Goal: Information Seeking & Learning: Learn about a topic

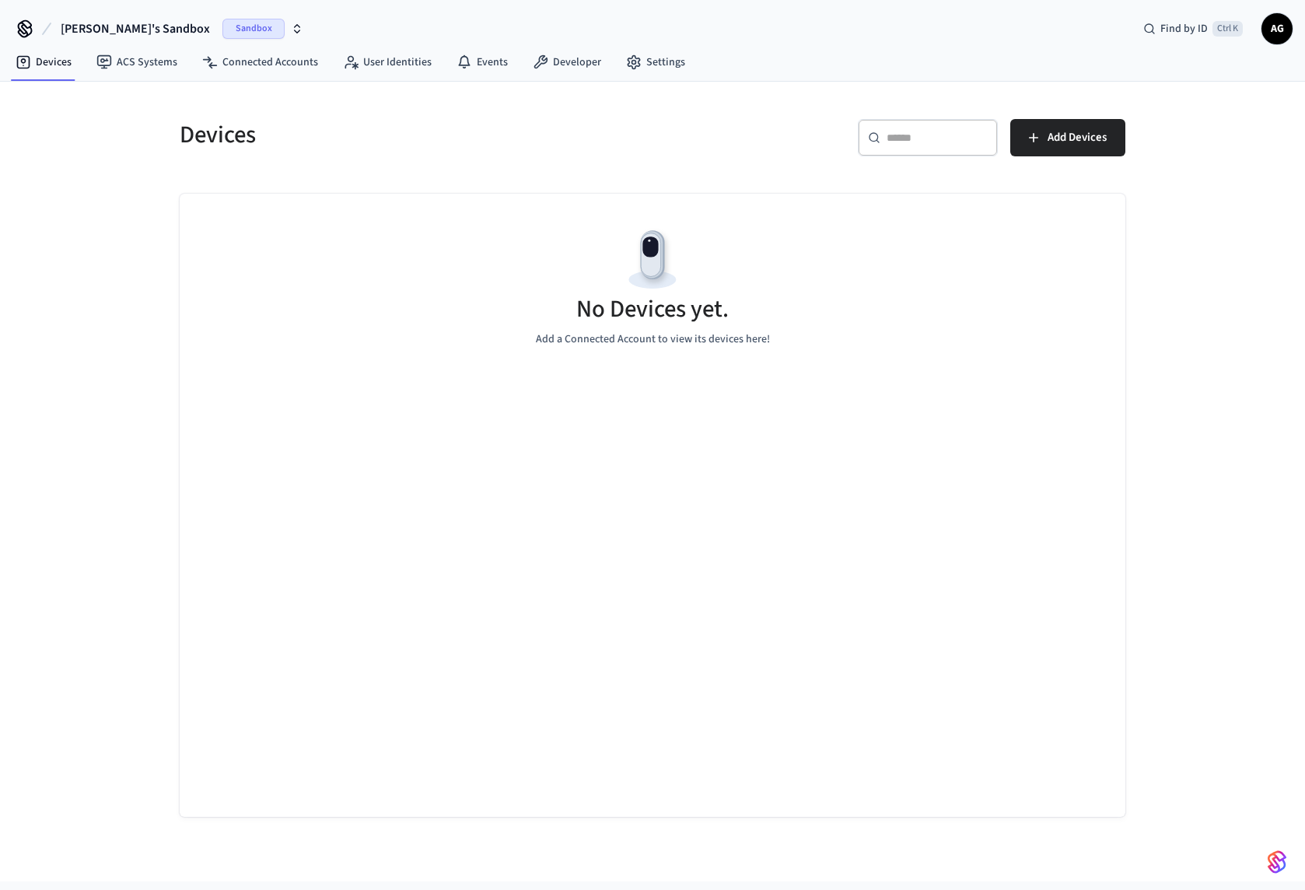
click at [222, 28] on span "Sandbox" at bounding box center [253, 29] width 62 height 20
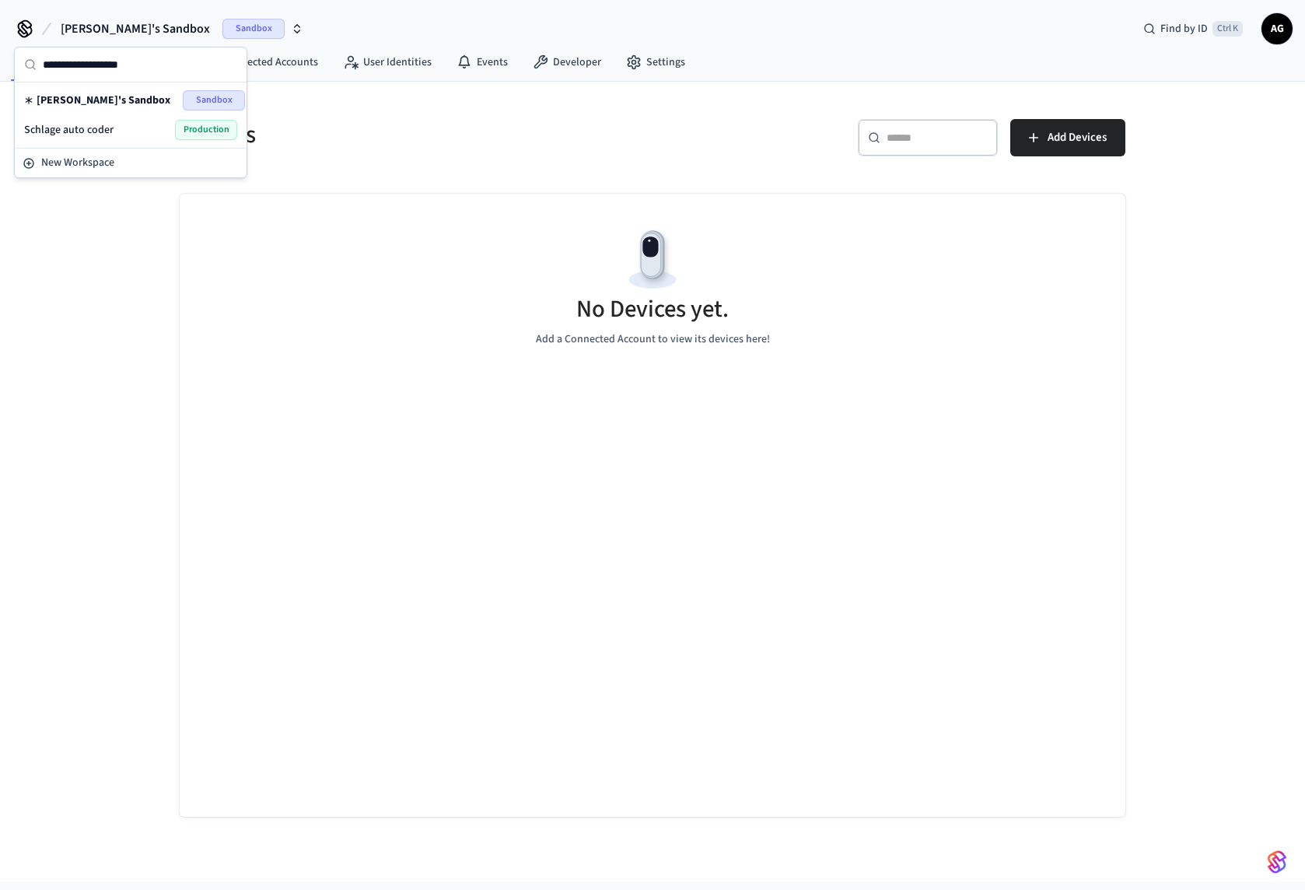
click at [210, 131] on span "Production" at bounding box center [206, 130] width 62 height 20
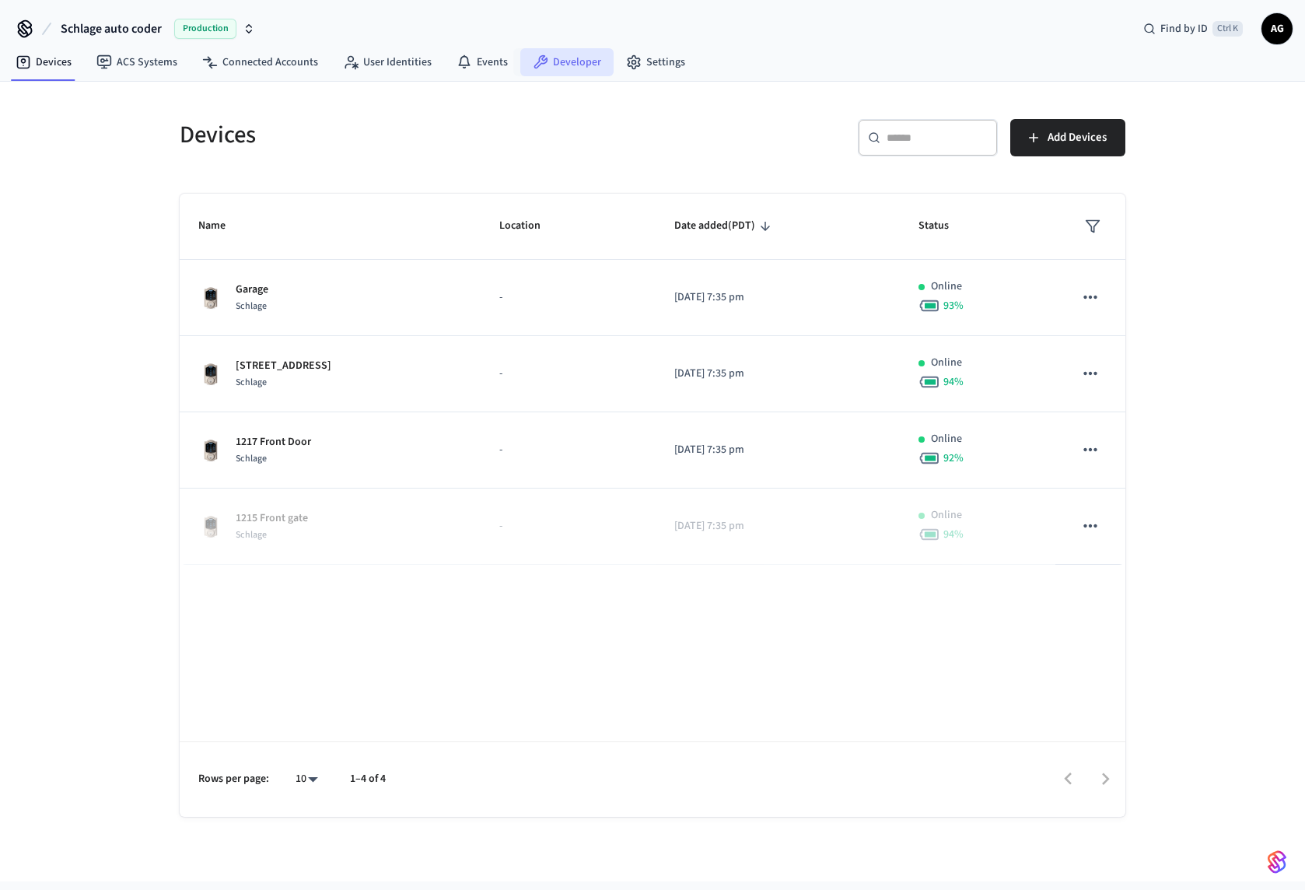
click at [567, 69] on link "Developer" at bounding box center [566, 62] width 93 height 28
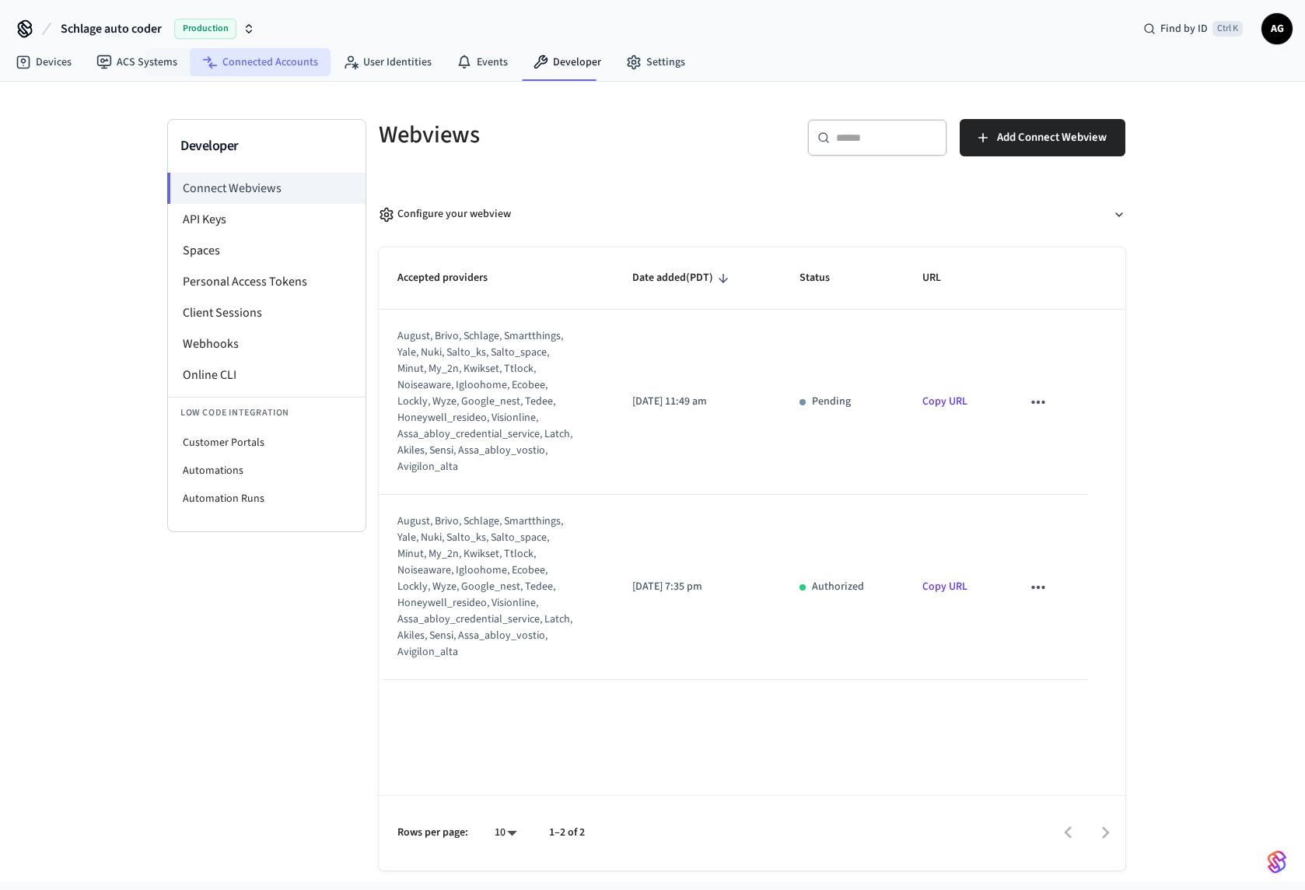
click at [230, 64] on link "Connected Accounts" at bounding box center [260, 62] width 141 height 28
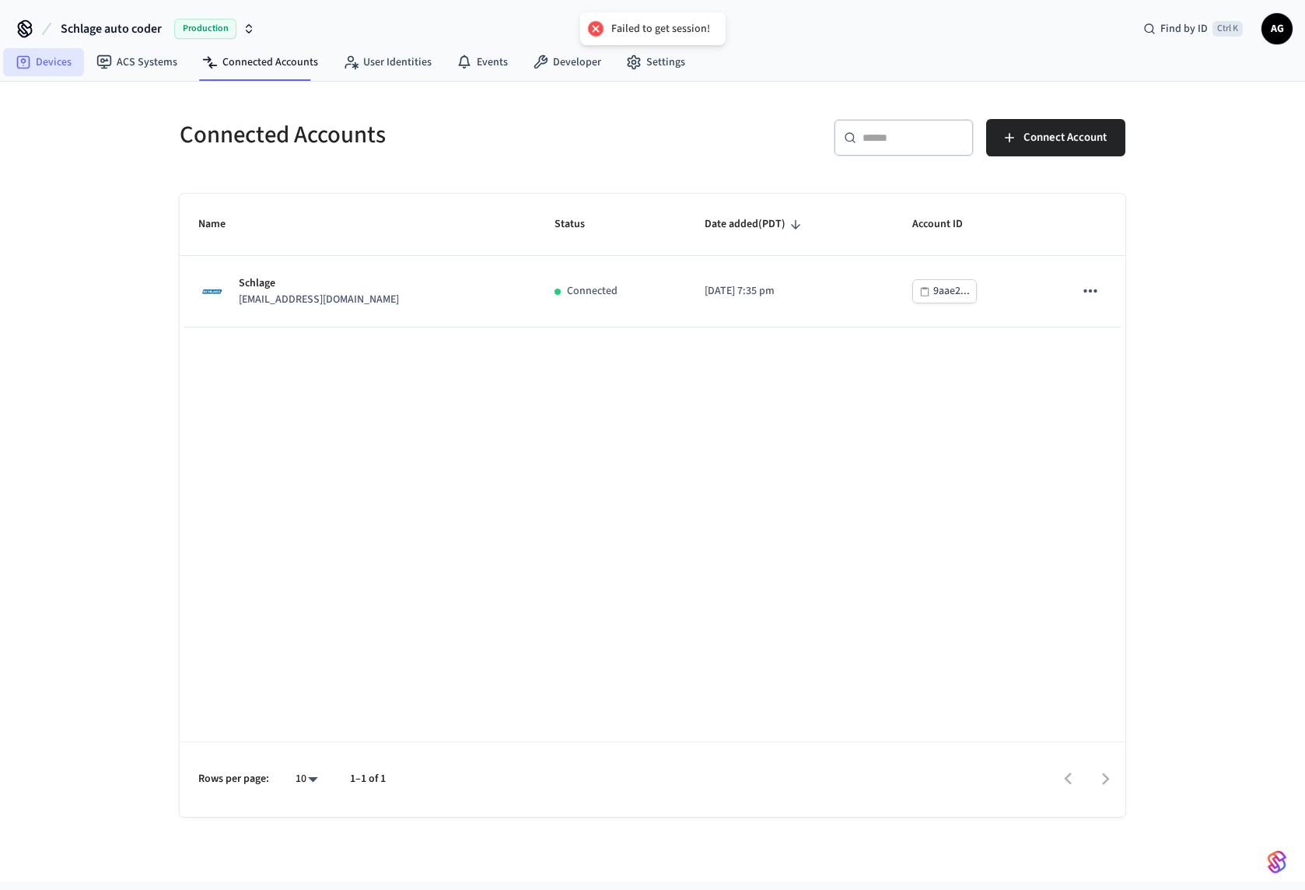
click at [53, 59] on link "Devices" at bounding box center [43, 62] width 81 height 28
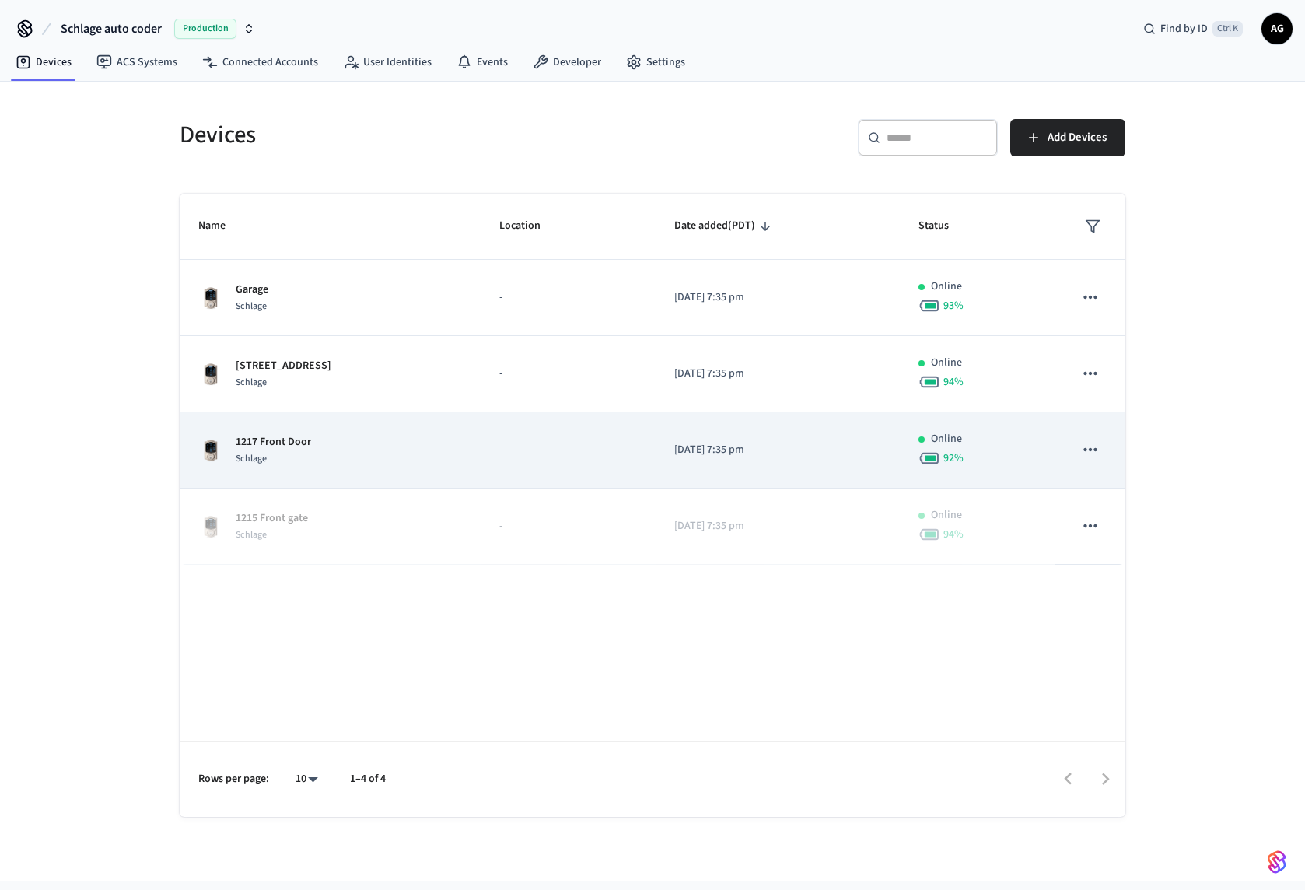
click at [1090, 447] on icon "sticky table" at bounding box center [1090, 449] width 20 height 20
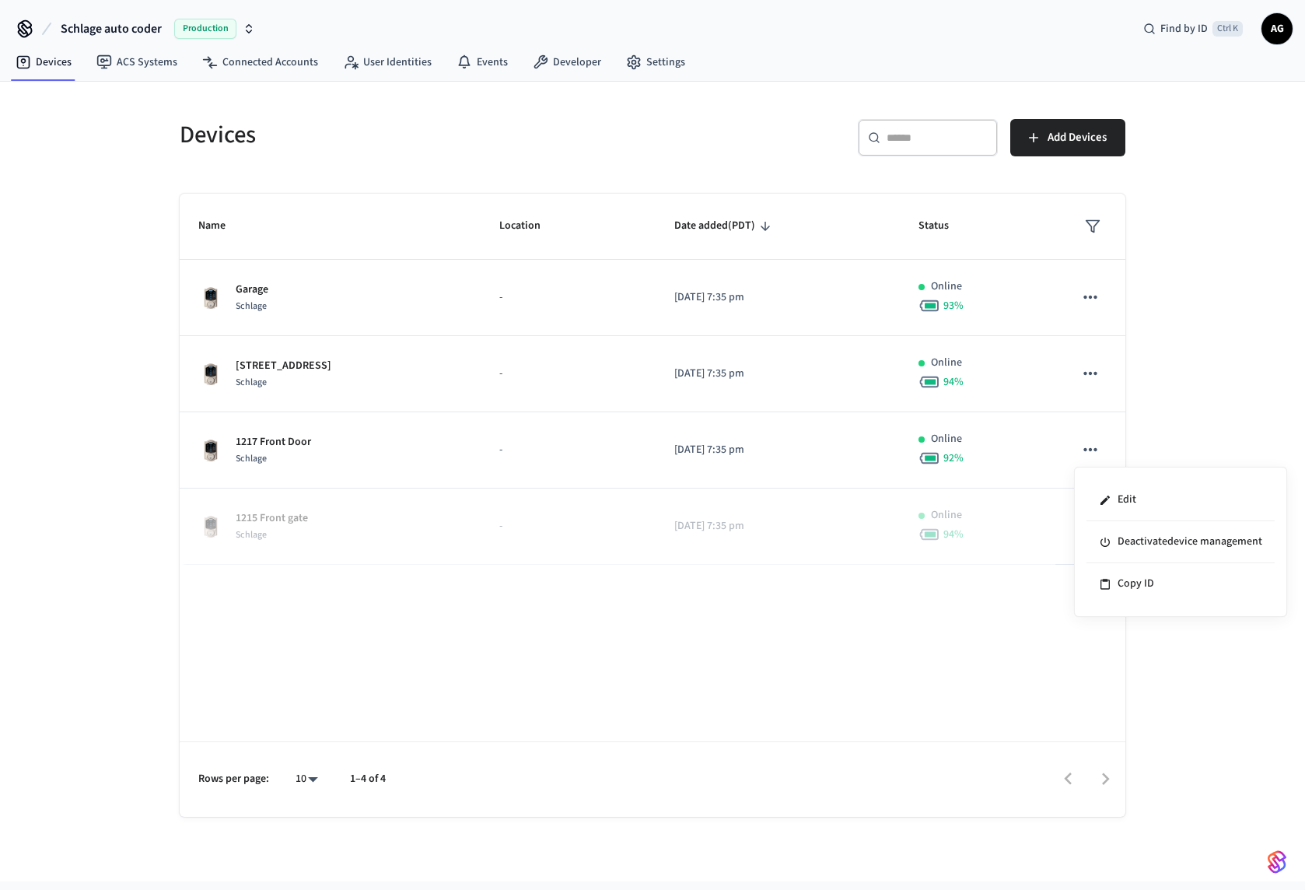
click at [1257, 320] on div at bounding box center [652, 445] width 1305 height 890
click at [468, 61] on link "Events" at bounding box center [482, 62] width 76 height 28
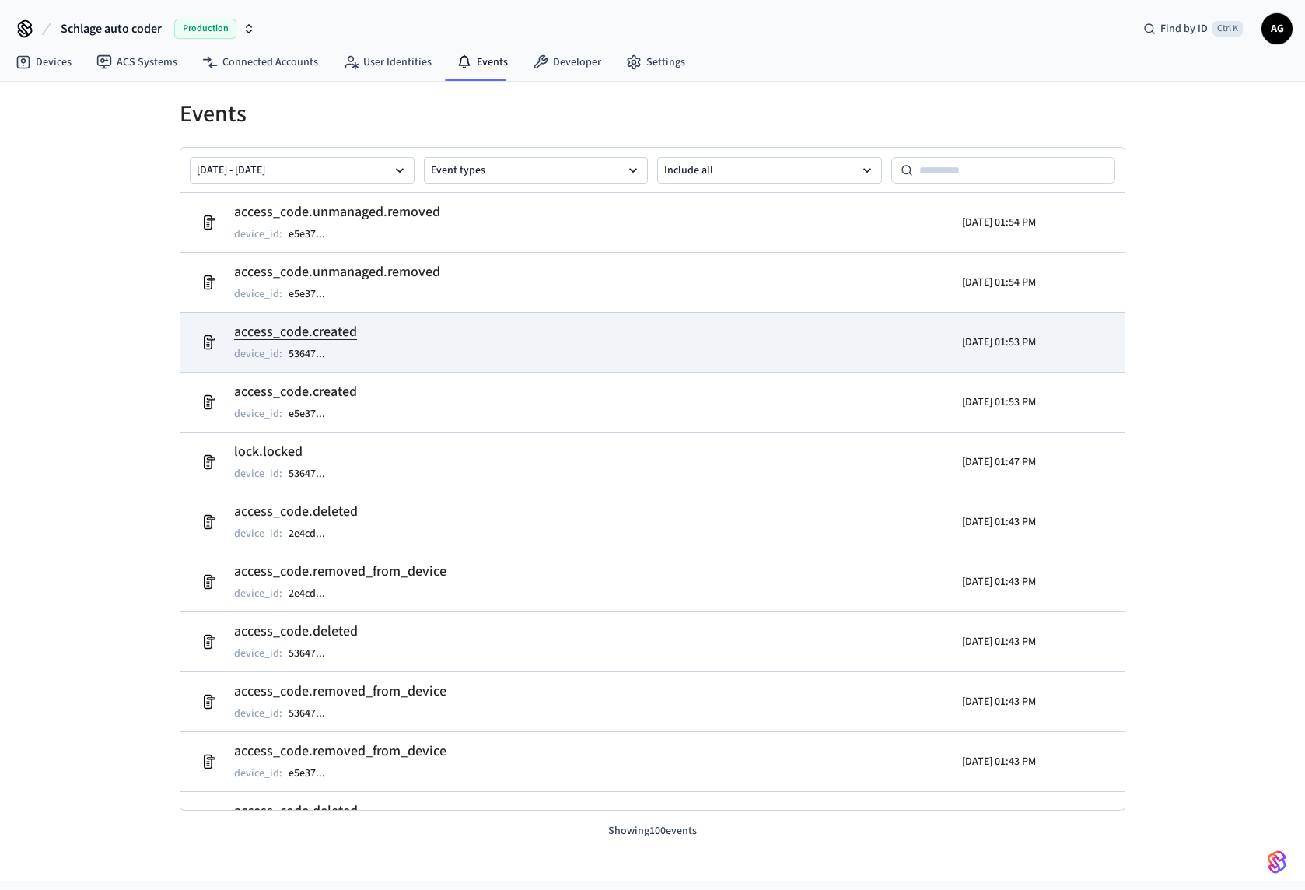
click at [325, 329] on h2 "access_code.created" at bounding box center [295, 332] width 123 height 22
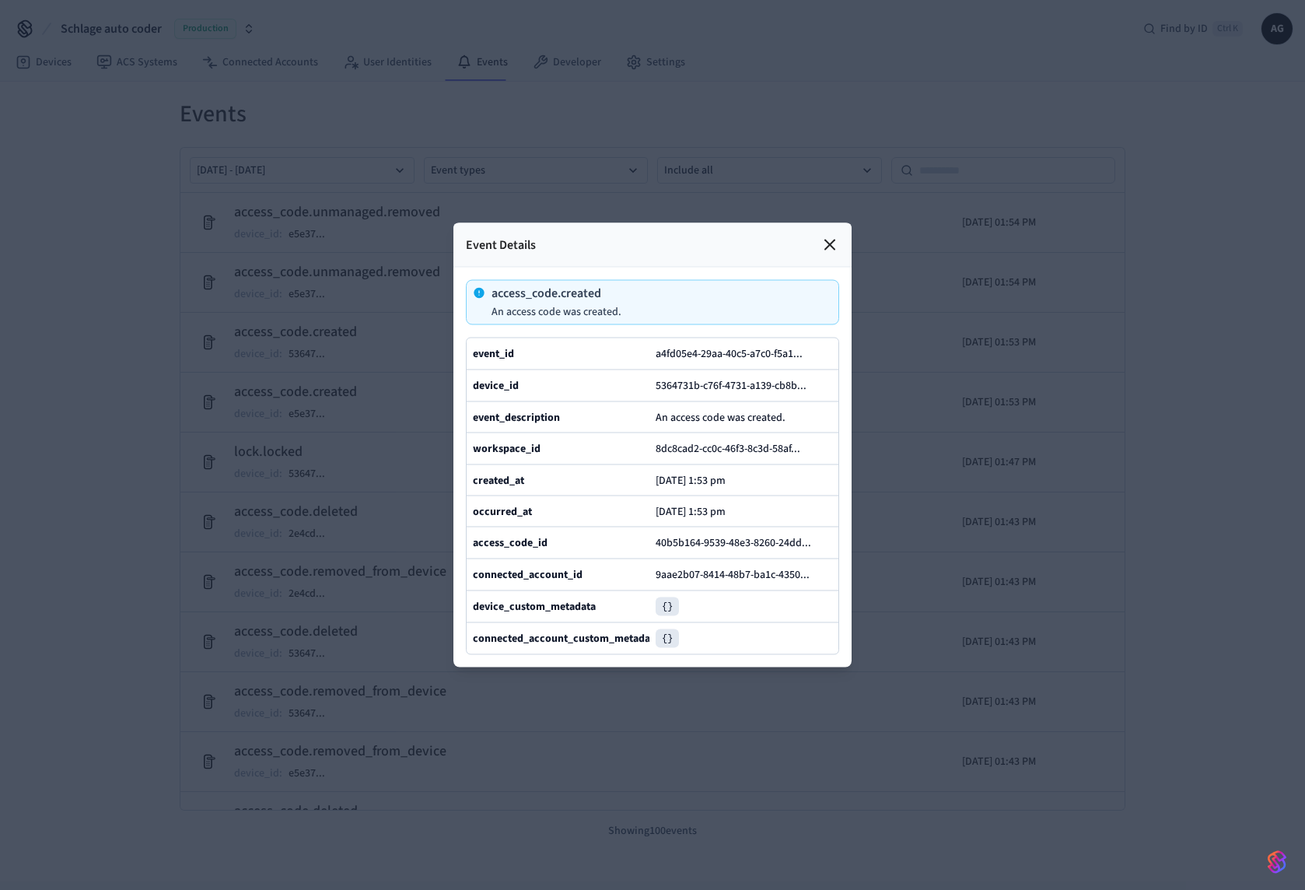
click at [828, 250] on icon at bounding box center [829, 245] width 19 height 19
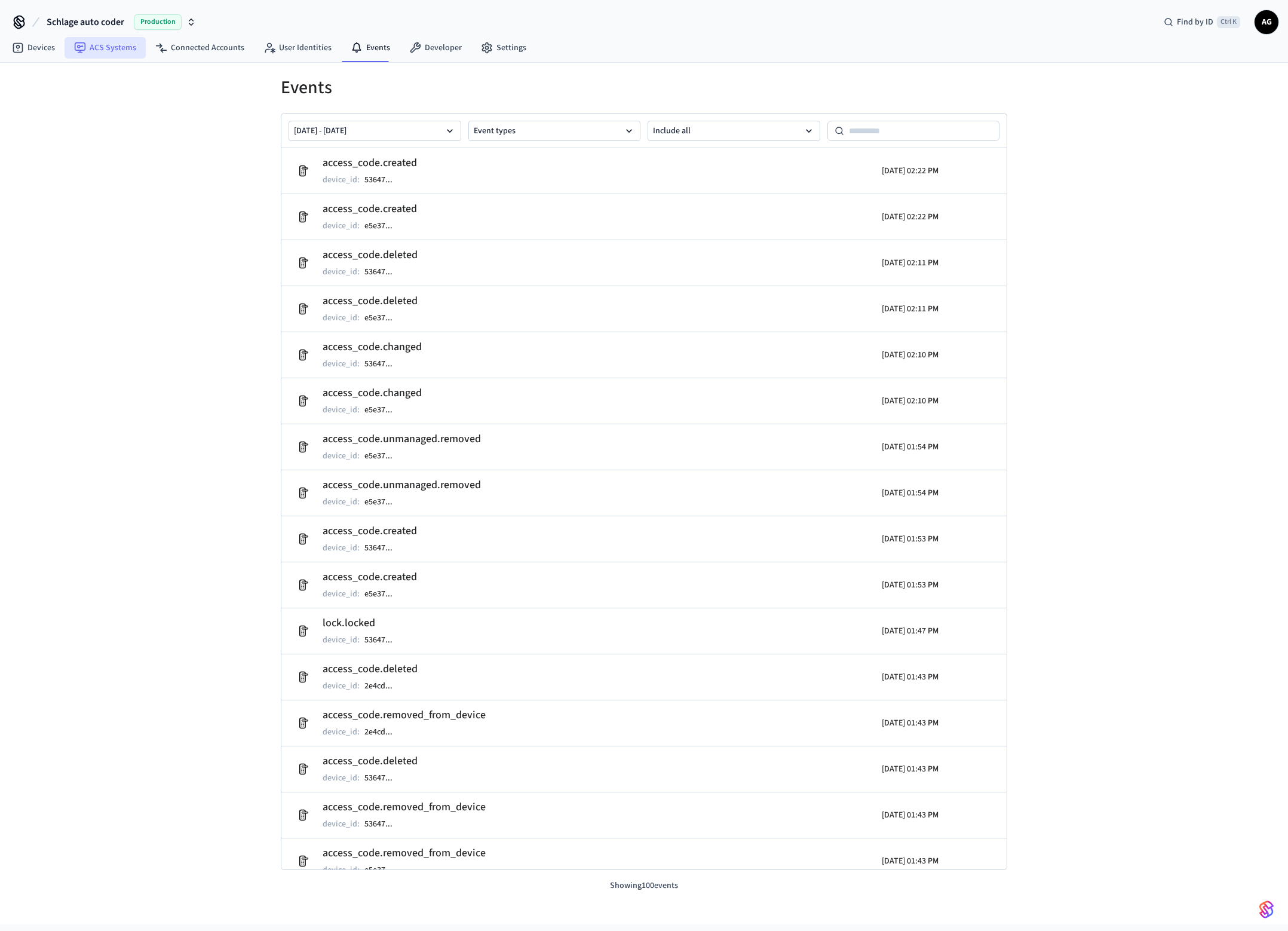
click at [101, 48] on link "ACS Systems" at bounding box center [105, 48] width 81 height 22
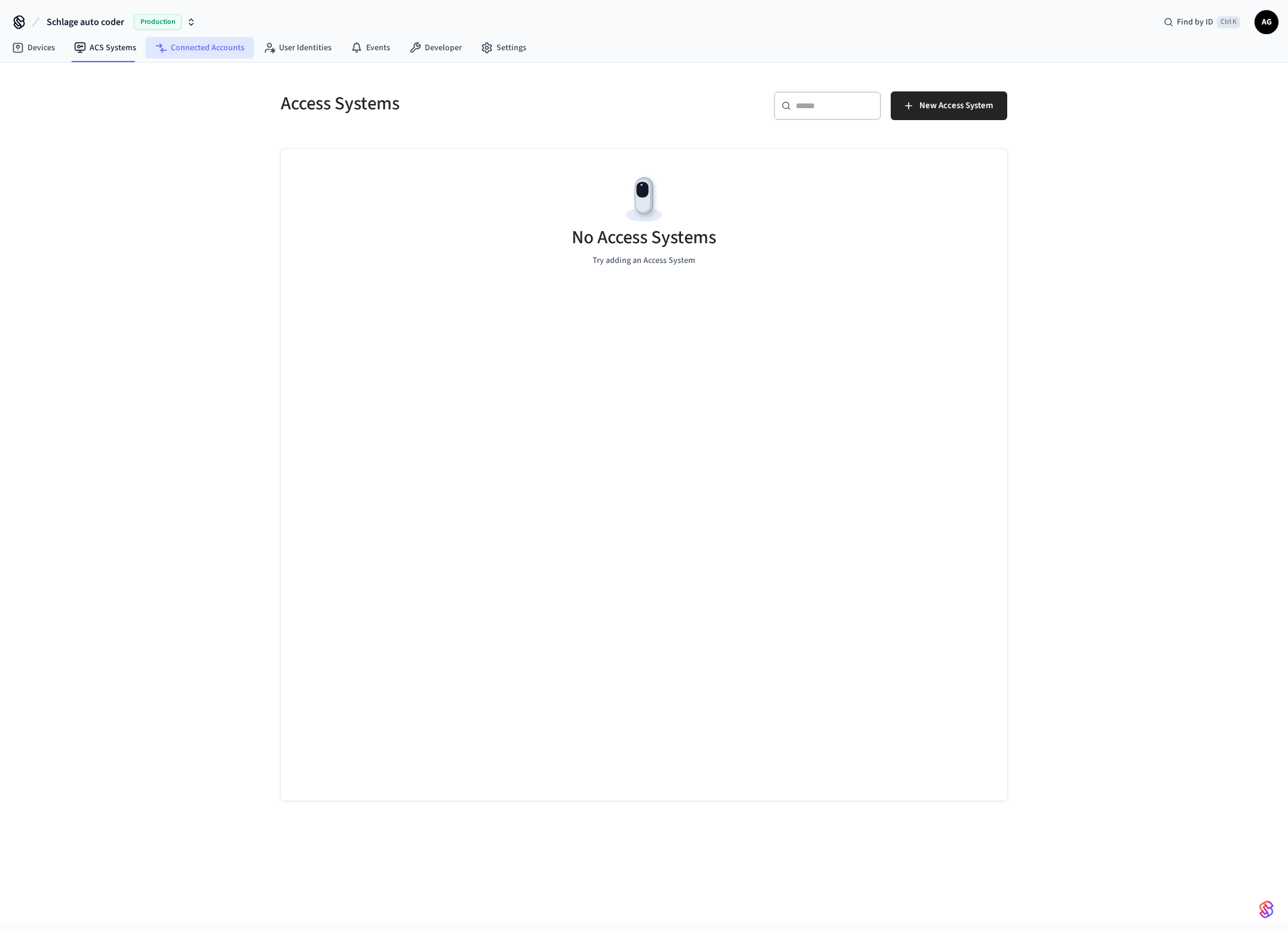
click at [197, 49] on link "Connected Accounts" at bounding box center [200, 48] width 108 height 22
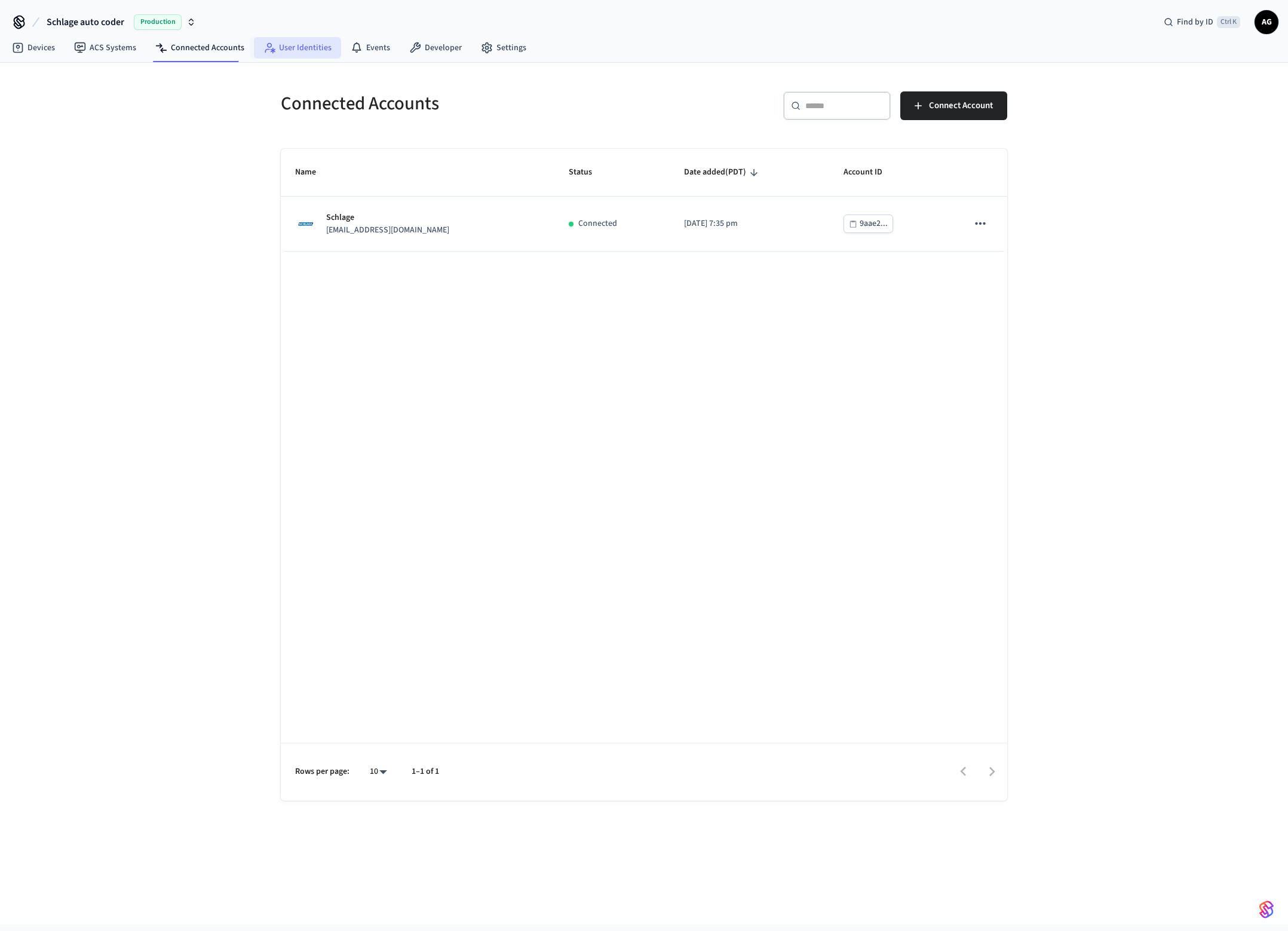
click at [302, 52] on link "User Identities" at bounding box center [298, 48] width 88 height 22
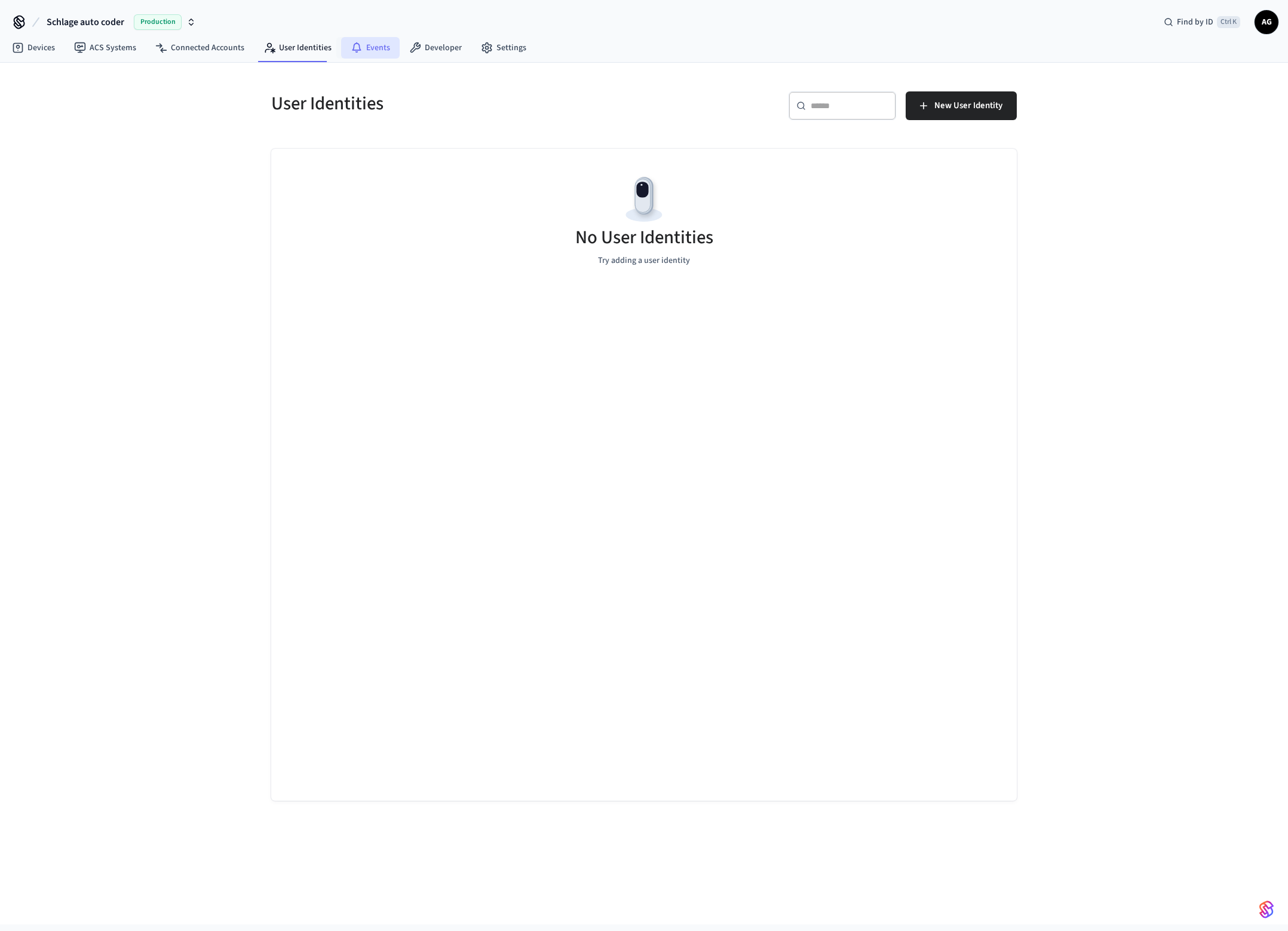
click at [372, 50] on link "Events" at bounding box center [370, 48] width 58 height 22
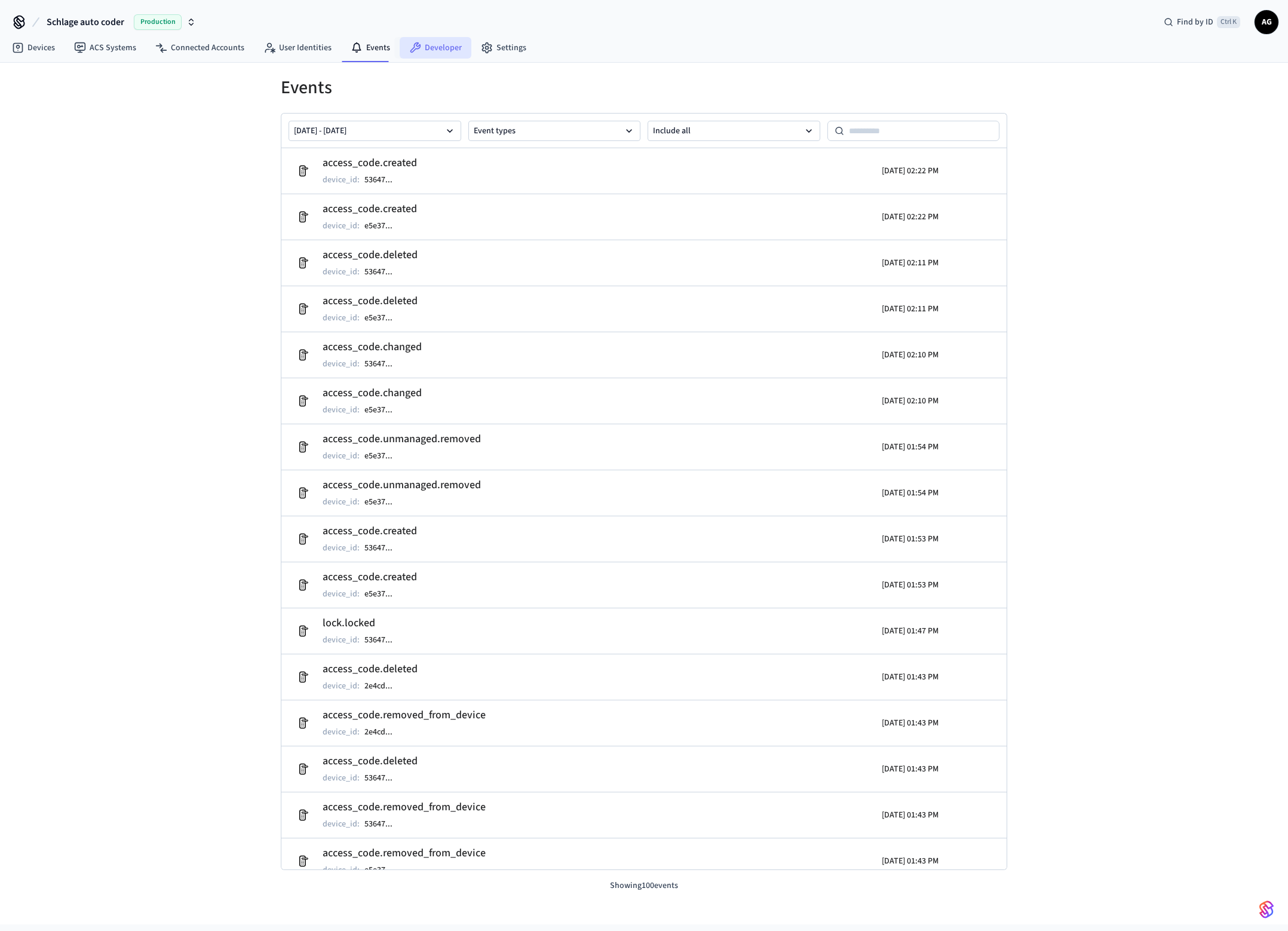
click at [441, 55] on link "Developer" at bounding box center [435, 48] width 71 height 22
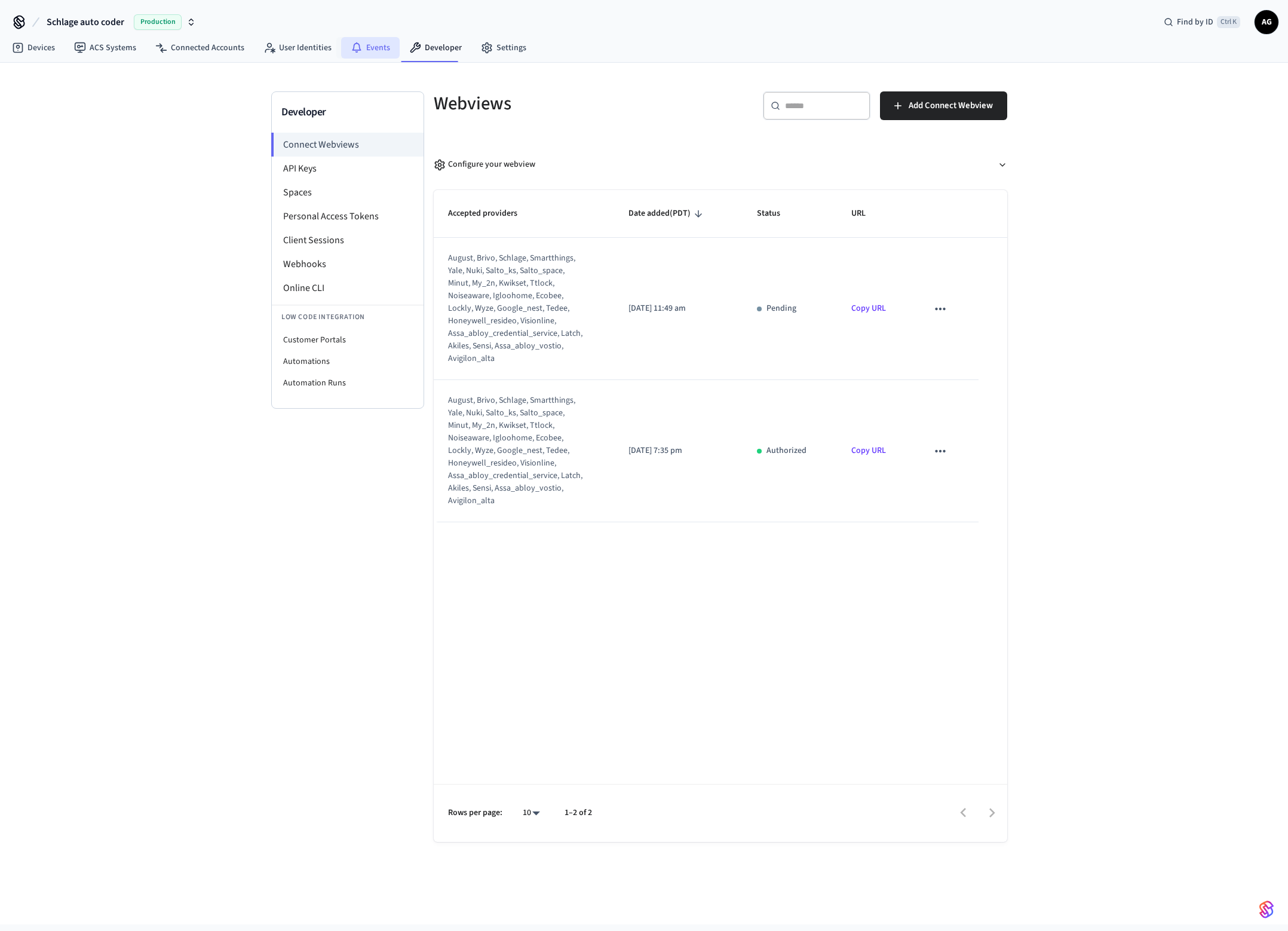
click at [377, 49] on link "Events" at bounding box center [370, 48] width 58 height 22
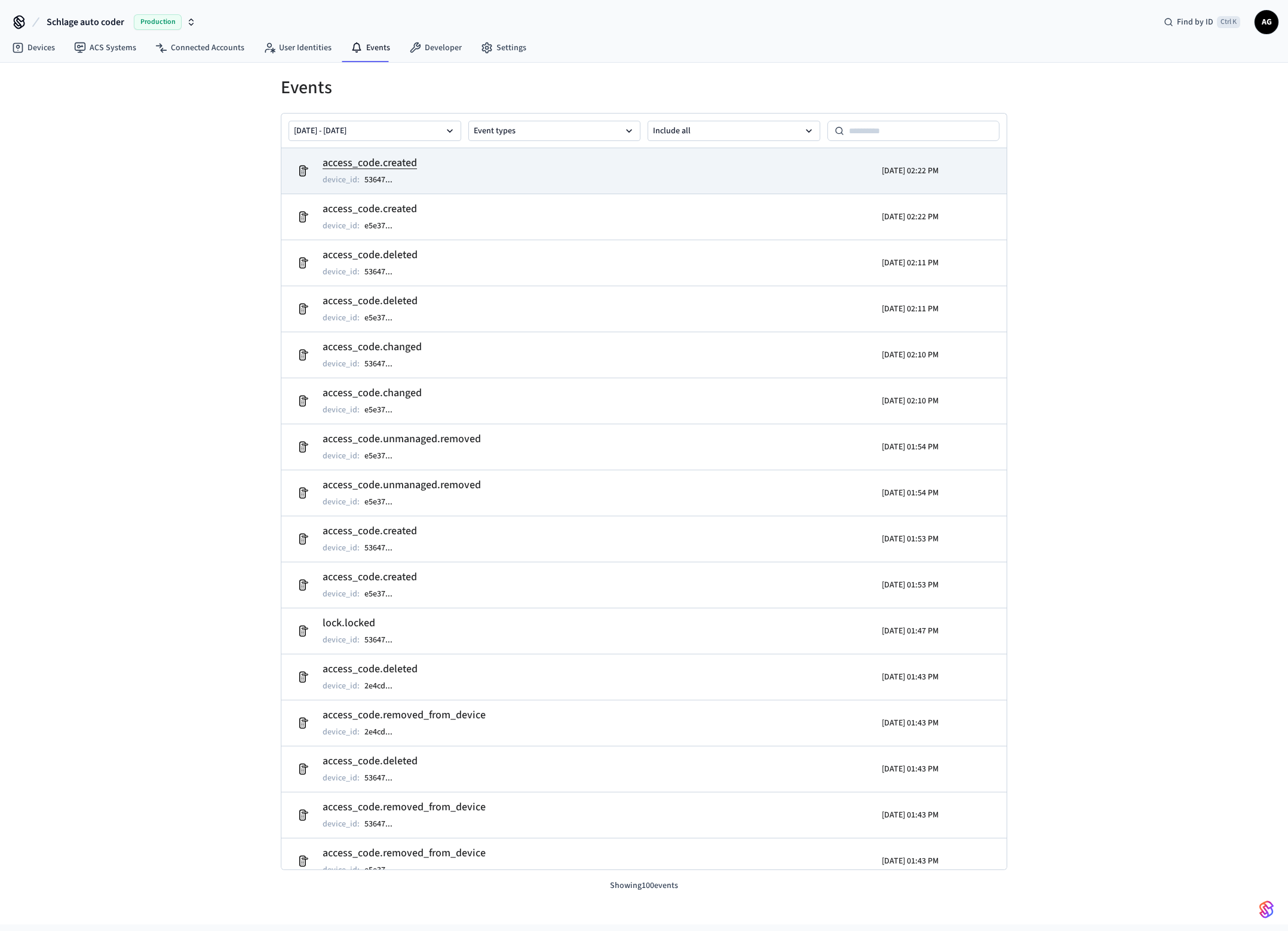
click at [374, 165] on h2 "access_code.created" at bounding box center [369, 163] width 94 height 17
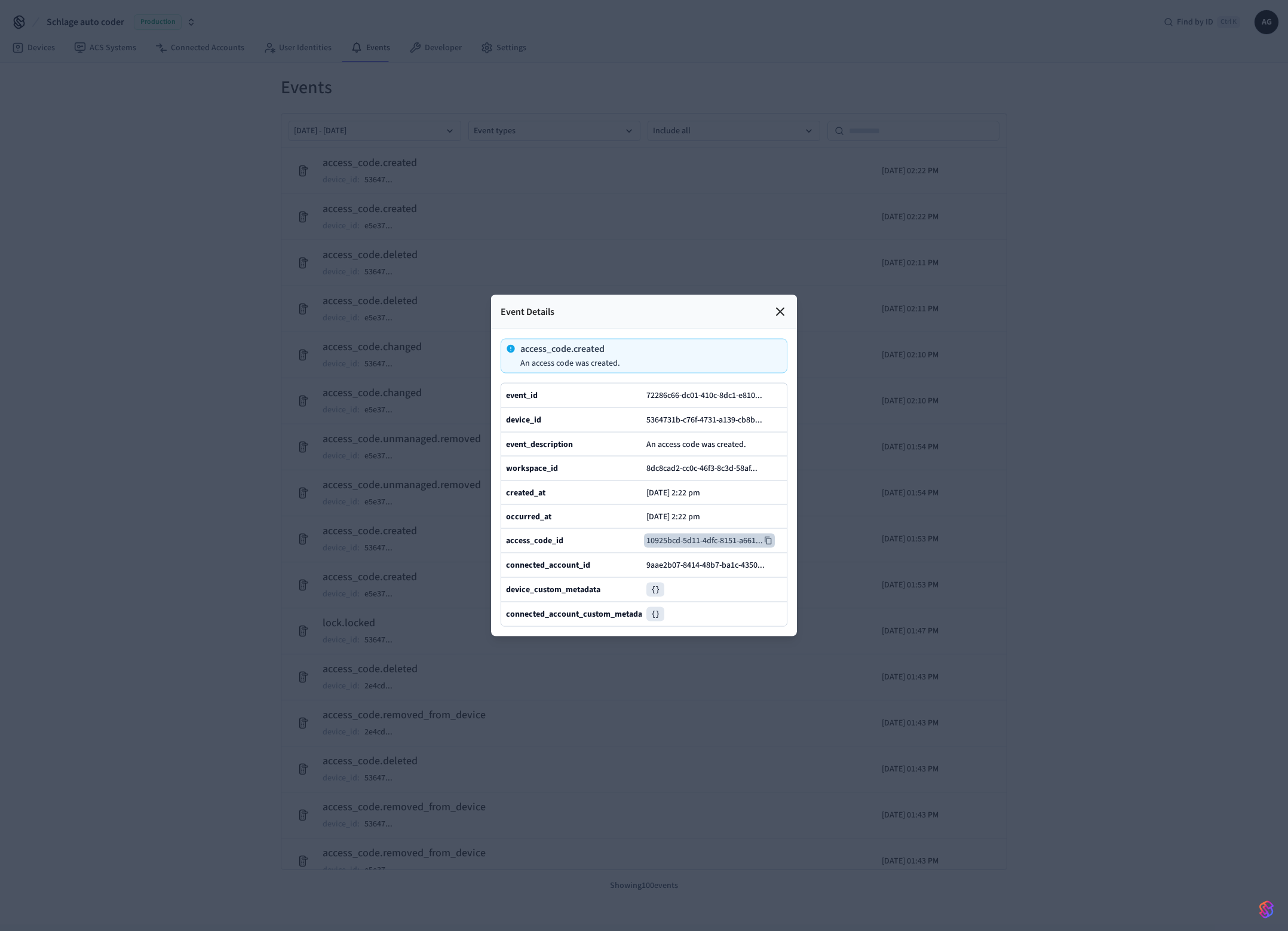
click at [709, 538] on button "10925bcd-5d11-4dfc-8151-a661 ..." at bounding box center [709, 540] width 131 height 15
click at [743, 461] on button "8dc8cad2-cc0c-46f3-8c3d-58af ..." at bounding box center [706, 468] width 125 height 15
click at [786, 314] on icon at bounding box center [780, 312] width 15 height 15
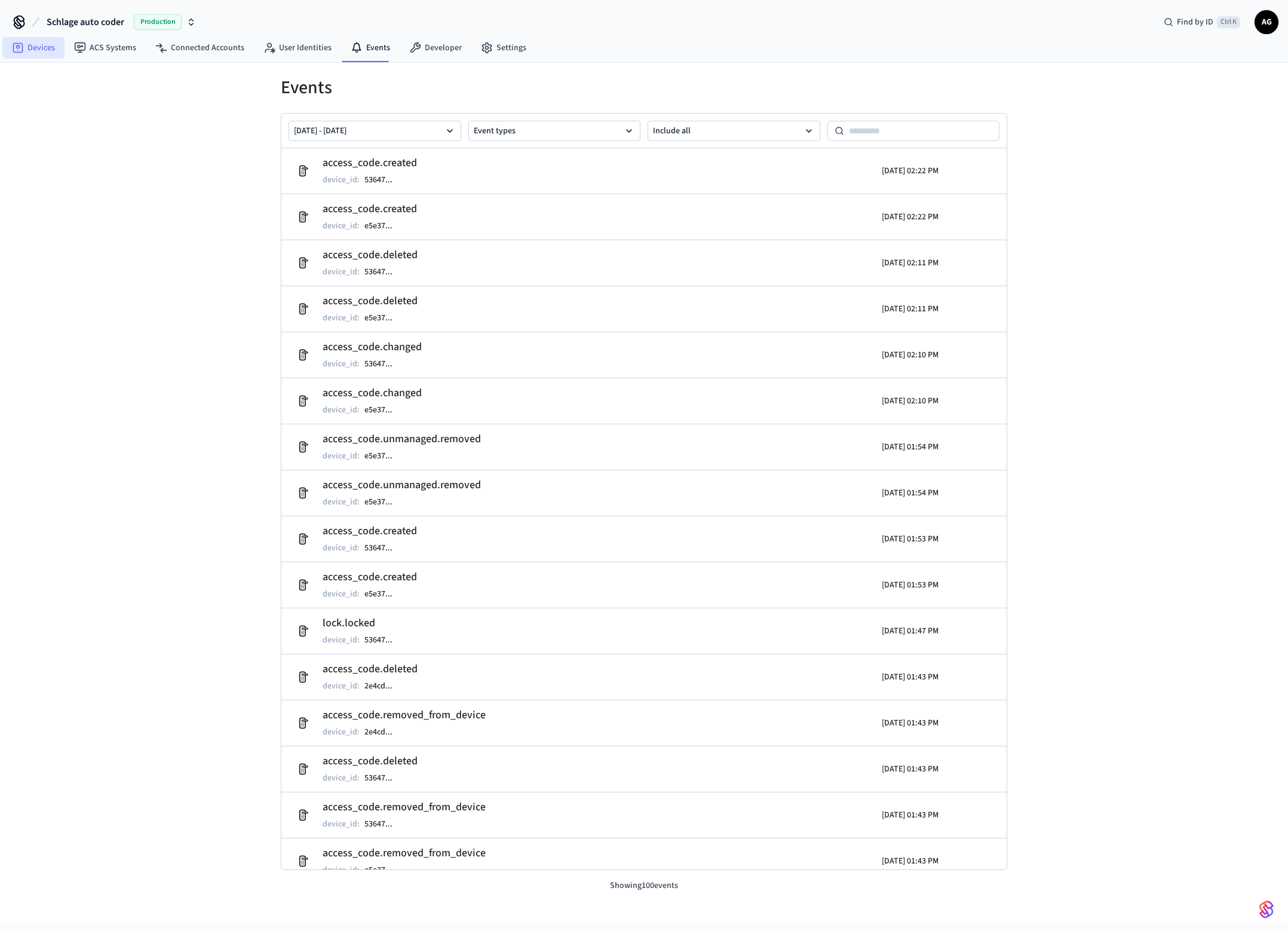
click at [39, 48] on link "Devices" at bounding box center [33, 48] width 62 height 22
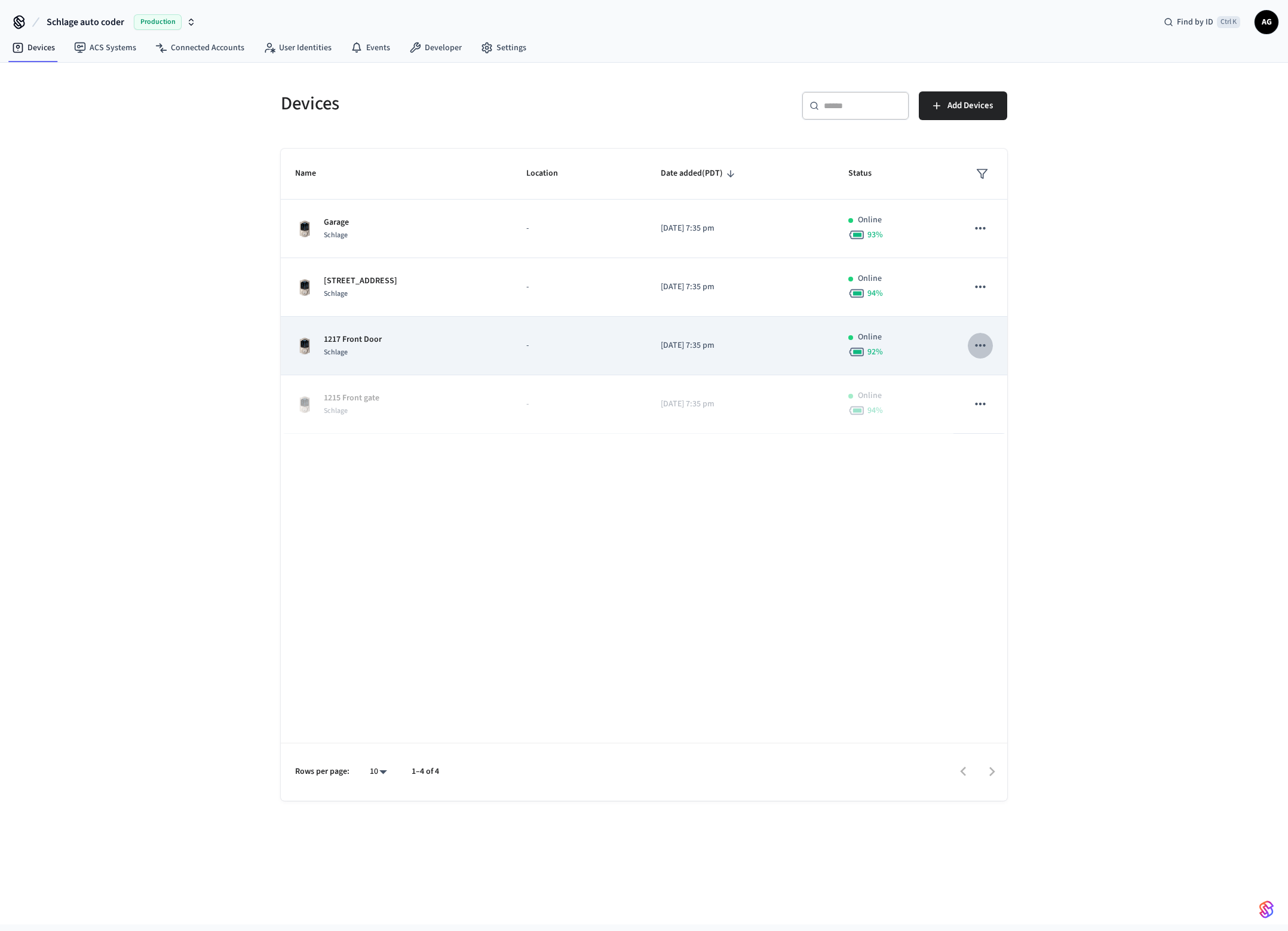
click at [979, 353] on icon "sticky table" at bounding box center [980, 345] width 15 height 15
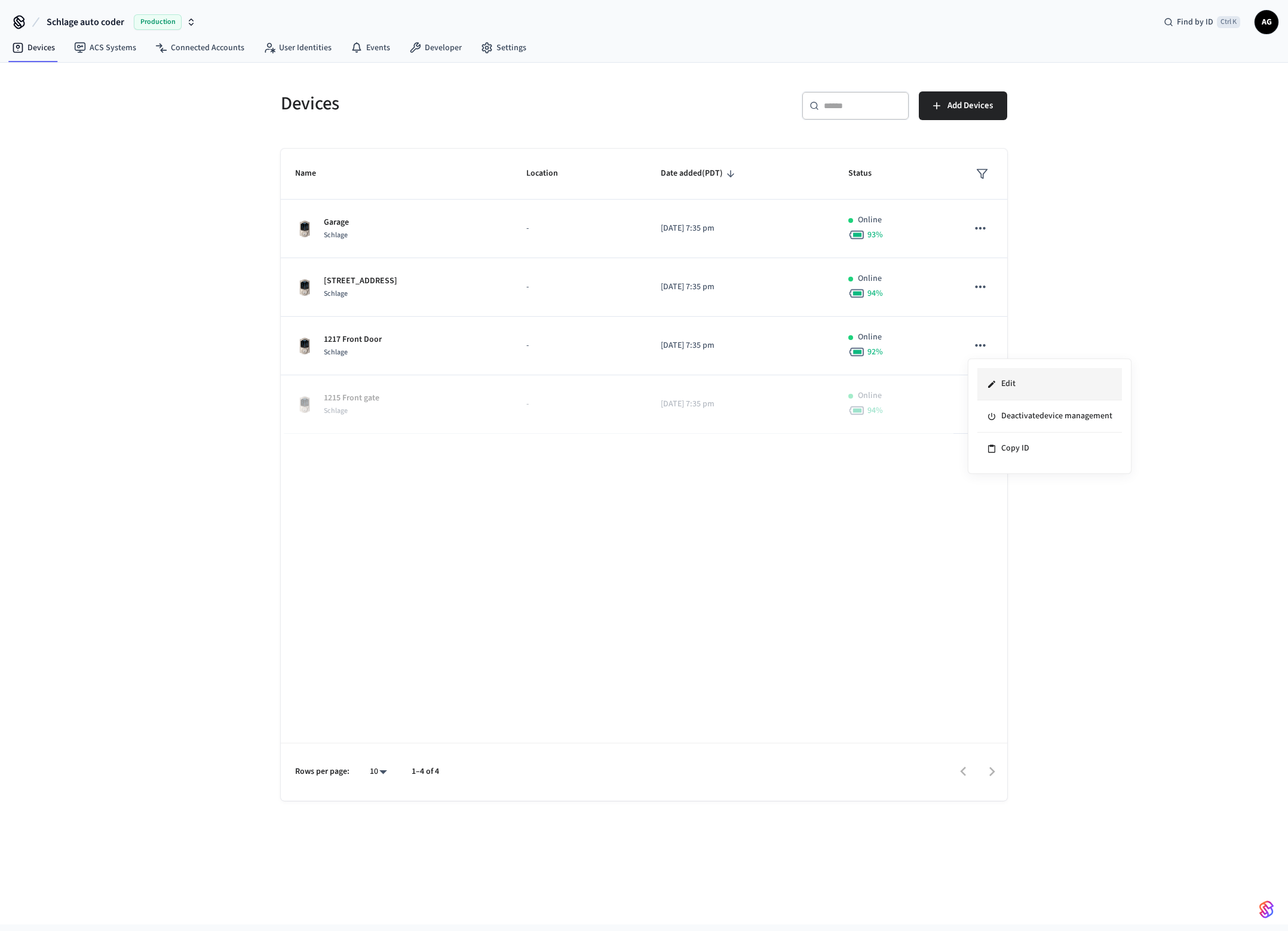
click at [1009, 388] on li "Edit" at bounding box center [1049, 384] width 144 height 32
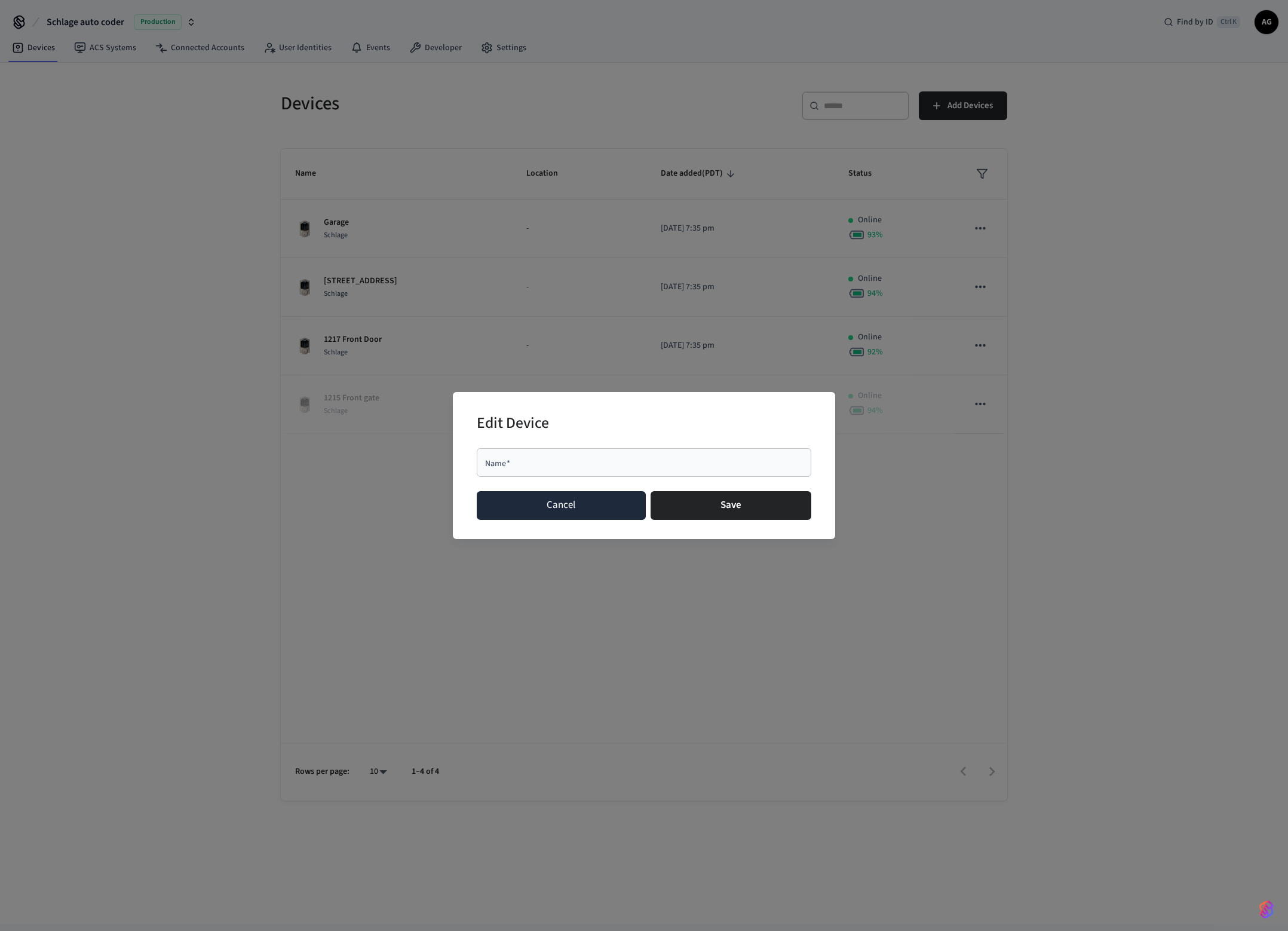
click at [561, 515] on button "Cancel" at bounding box center [561, 505] width 169 height 28
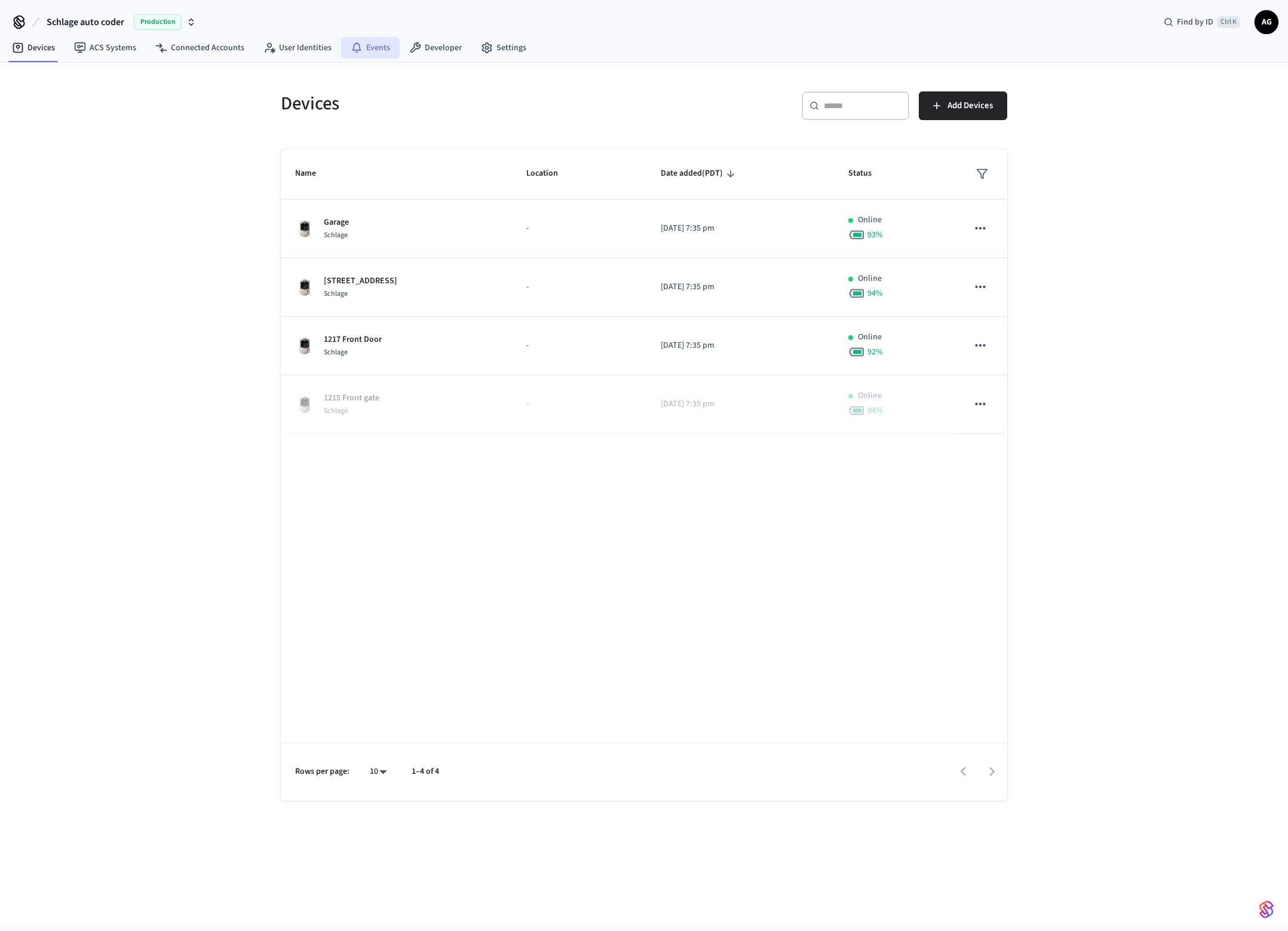
click at [359, 51] on link "Events" at bounding box center [370, 48] width 58 height 22
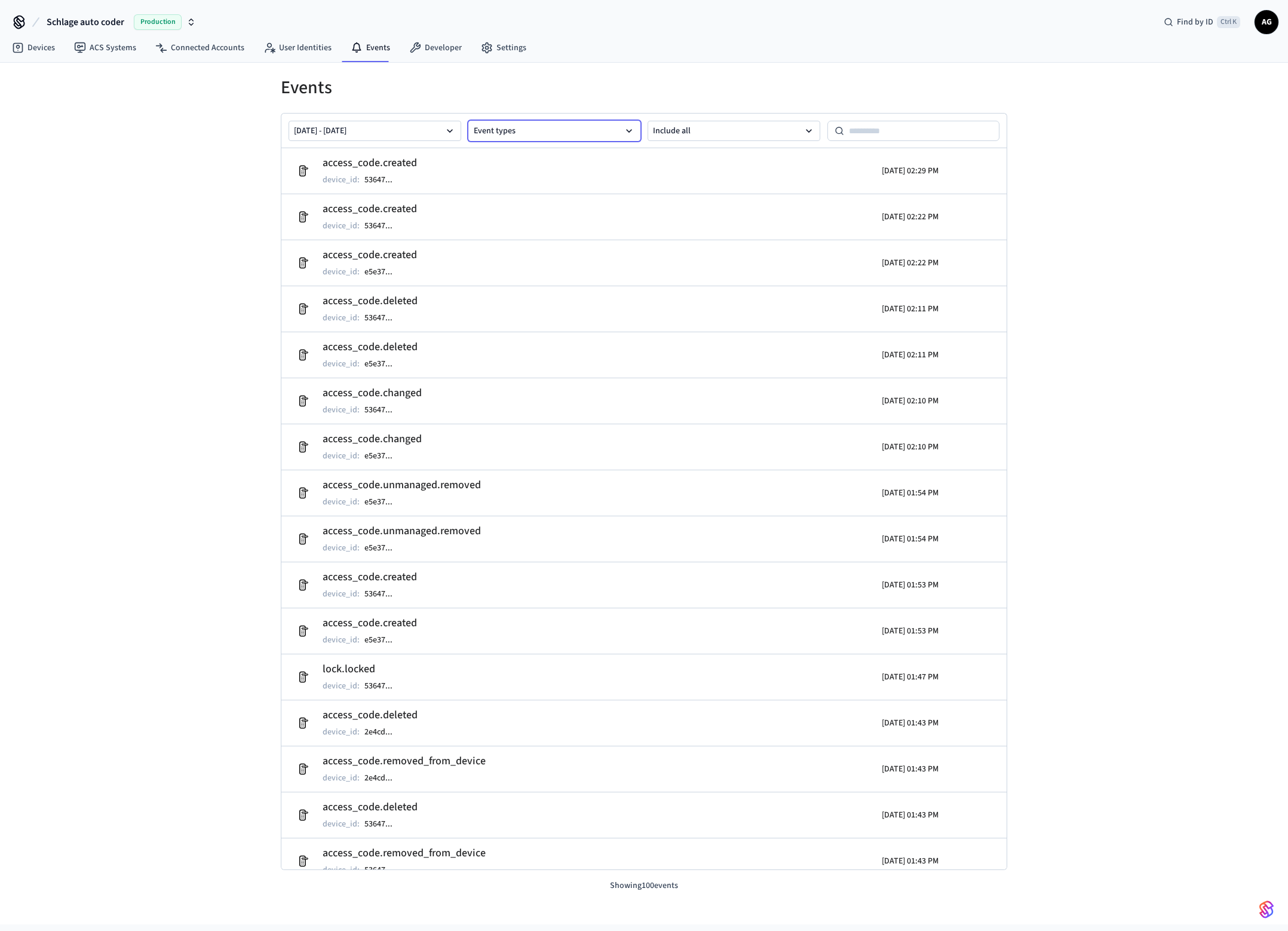
click at [581, 131] on button "Event types" at bounding box center [555, 131] width 173 height 20
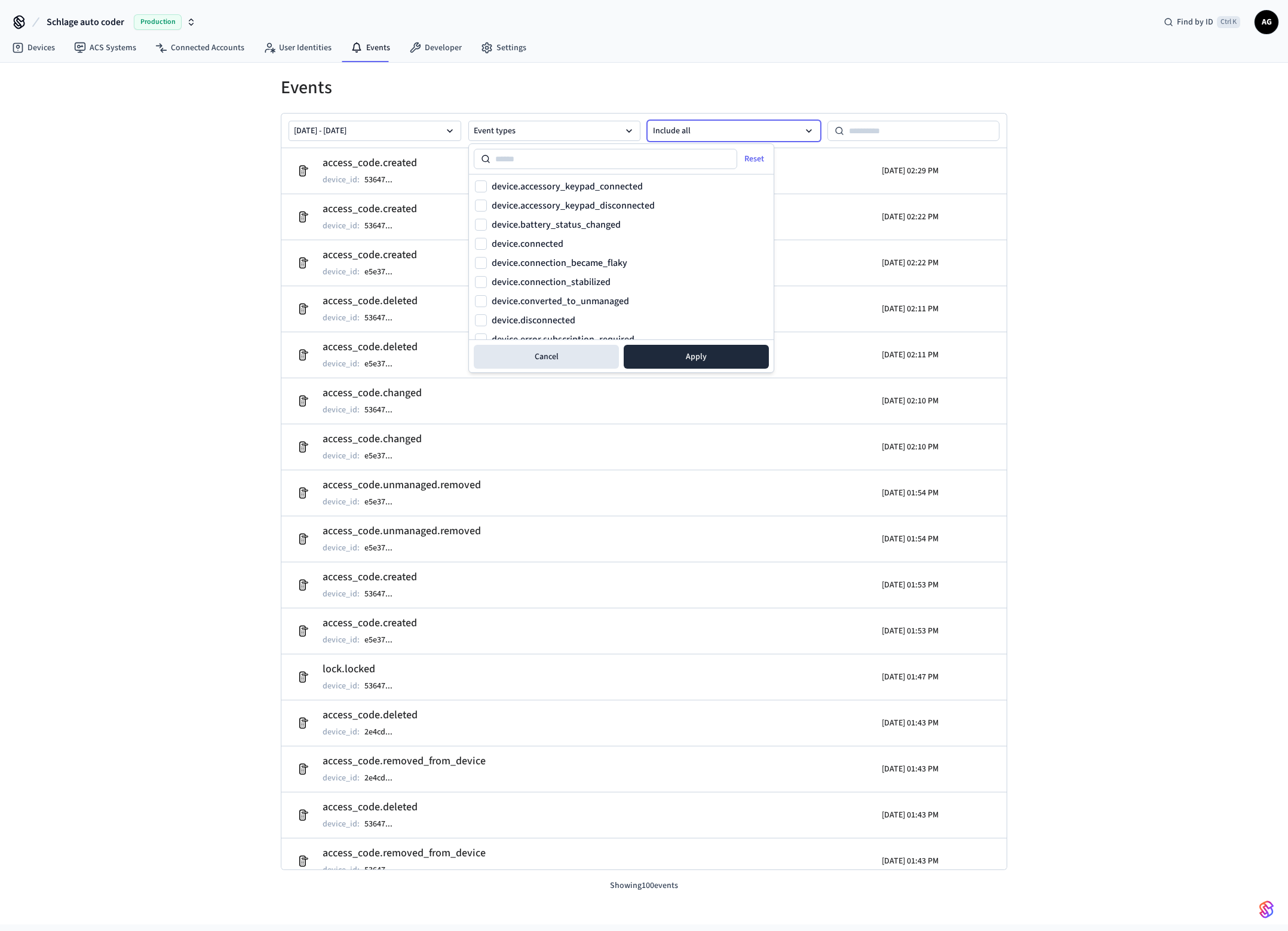
click at [737, 130] on button "Include all" at bounding box center [733, 131] width 173 height 20
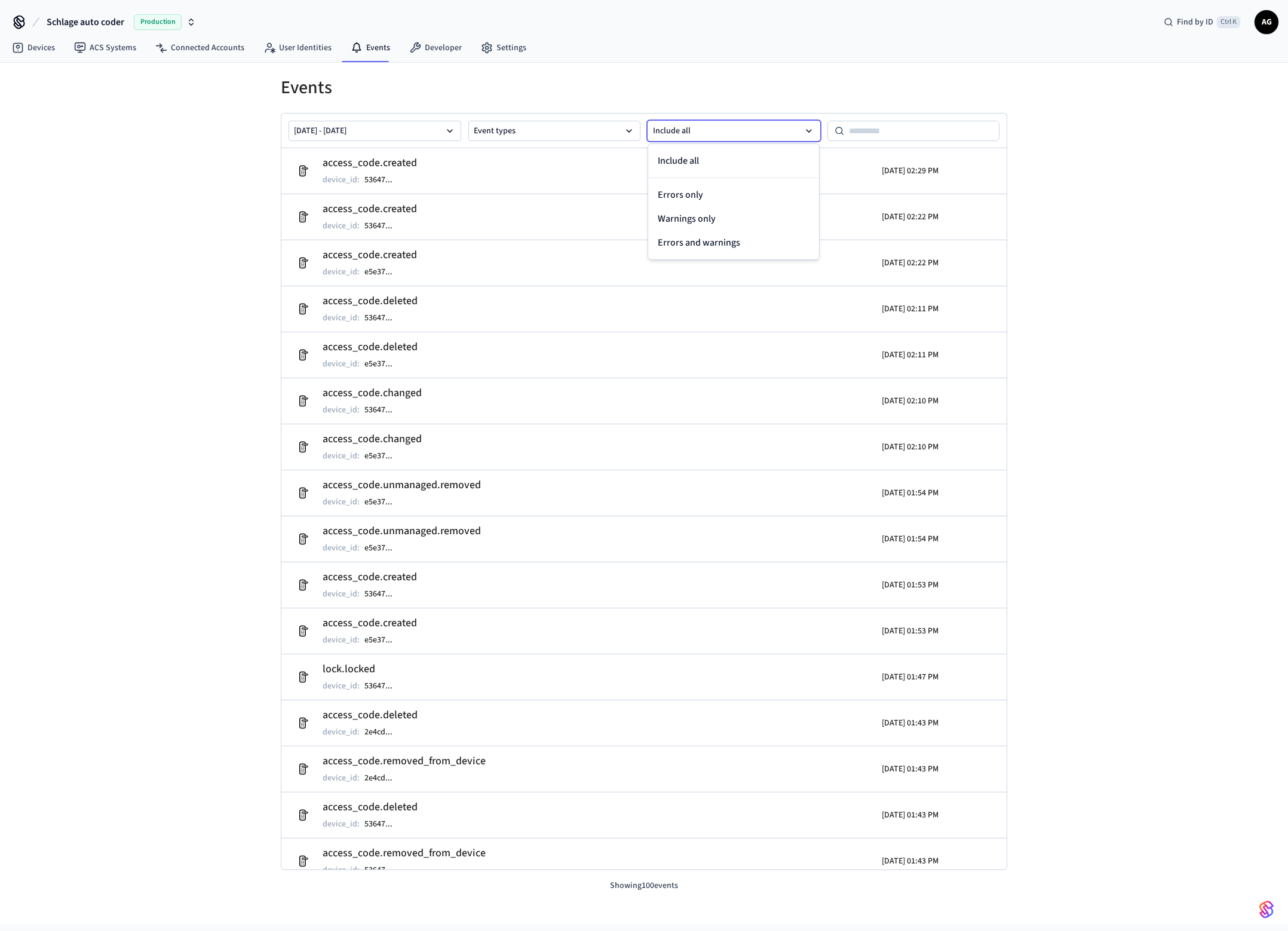
click at [735, 79] on h1 "Events" at bounding box center [644, 88] width 727 height 22
click at [728, 134] on button "Include all" at bounding box center [733, 131] width 173 height 20
click at [702, 199] on button "Errors only" at bounding box center [733, 194] width 171 height 24
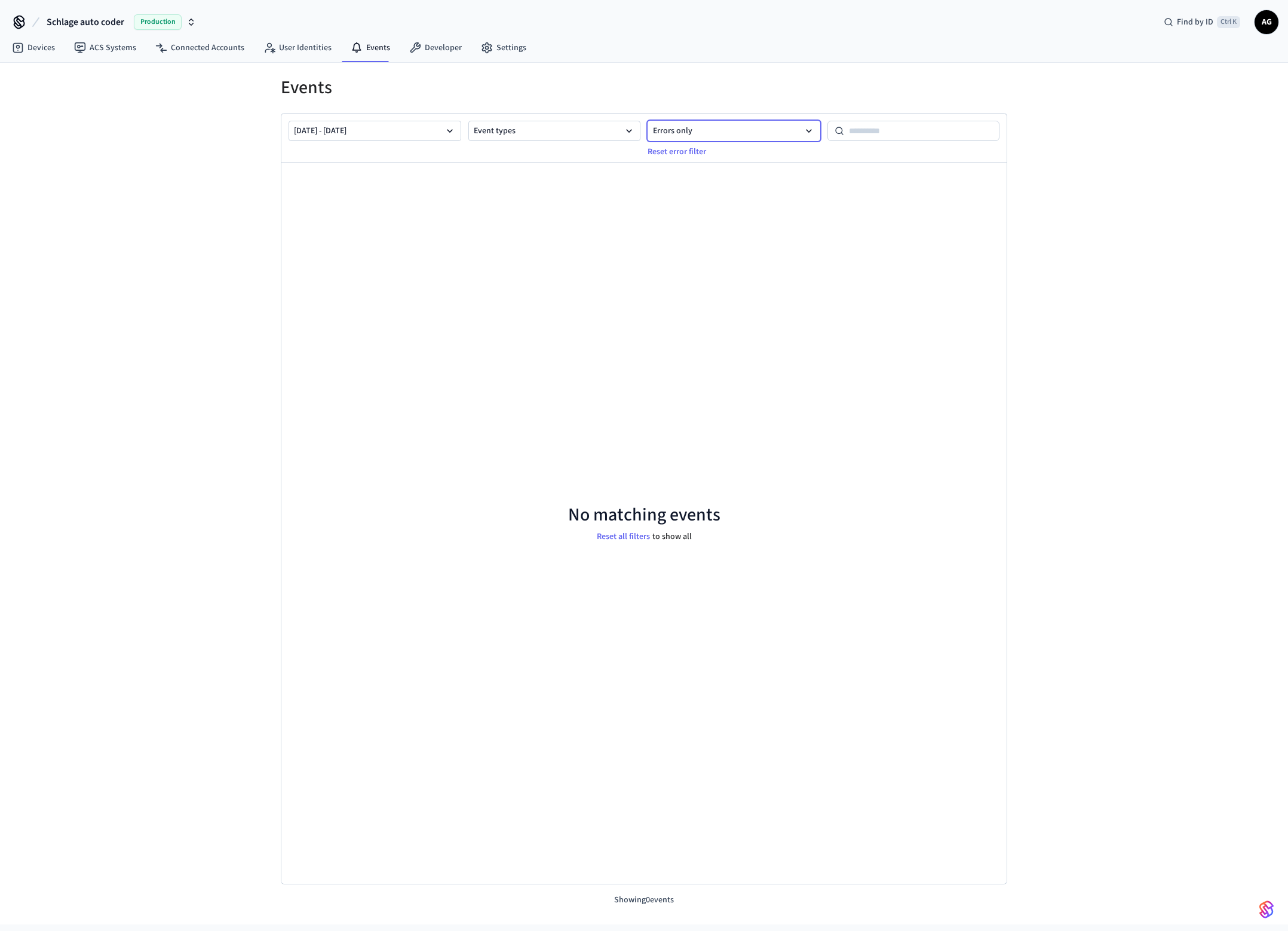
click at [727, 129] on button "Errors only" at bounding box center [733, 131] width 173 height 20
click at [701, 165] on button "Include all" at bounding box center [733, 161] width 171 height 24
